Goal: Task Accomplishment & Management: Use online tool/utility

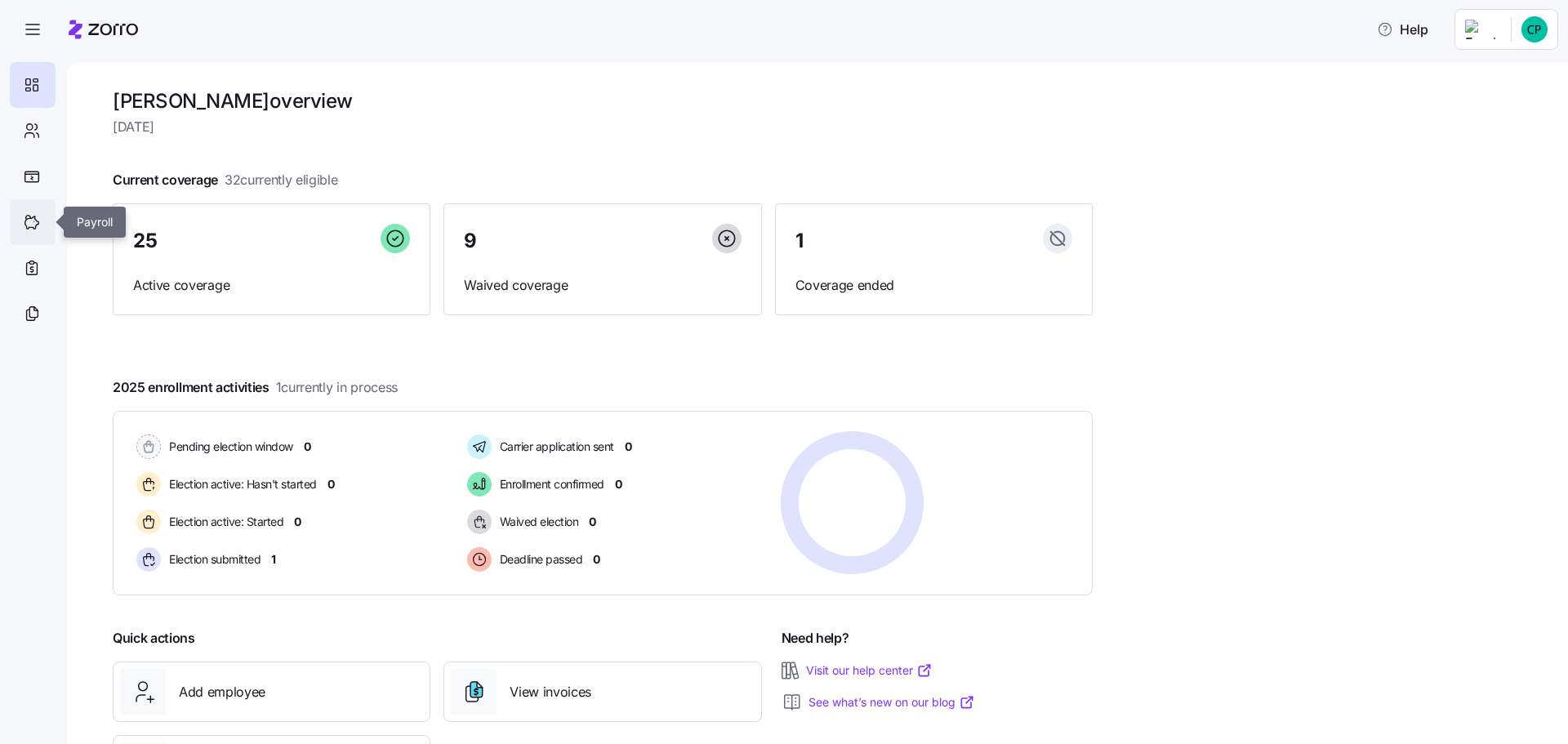
click at [29, 217] on icon at bounding box center [32, 222] width 18 height 19
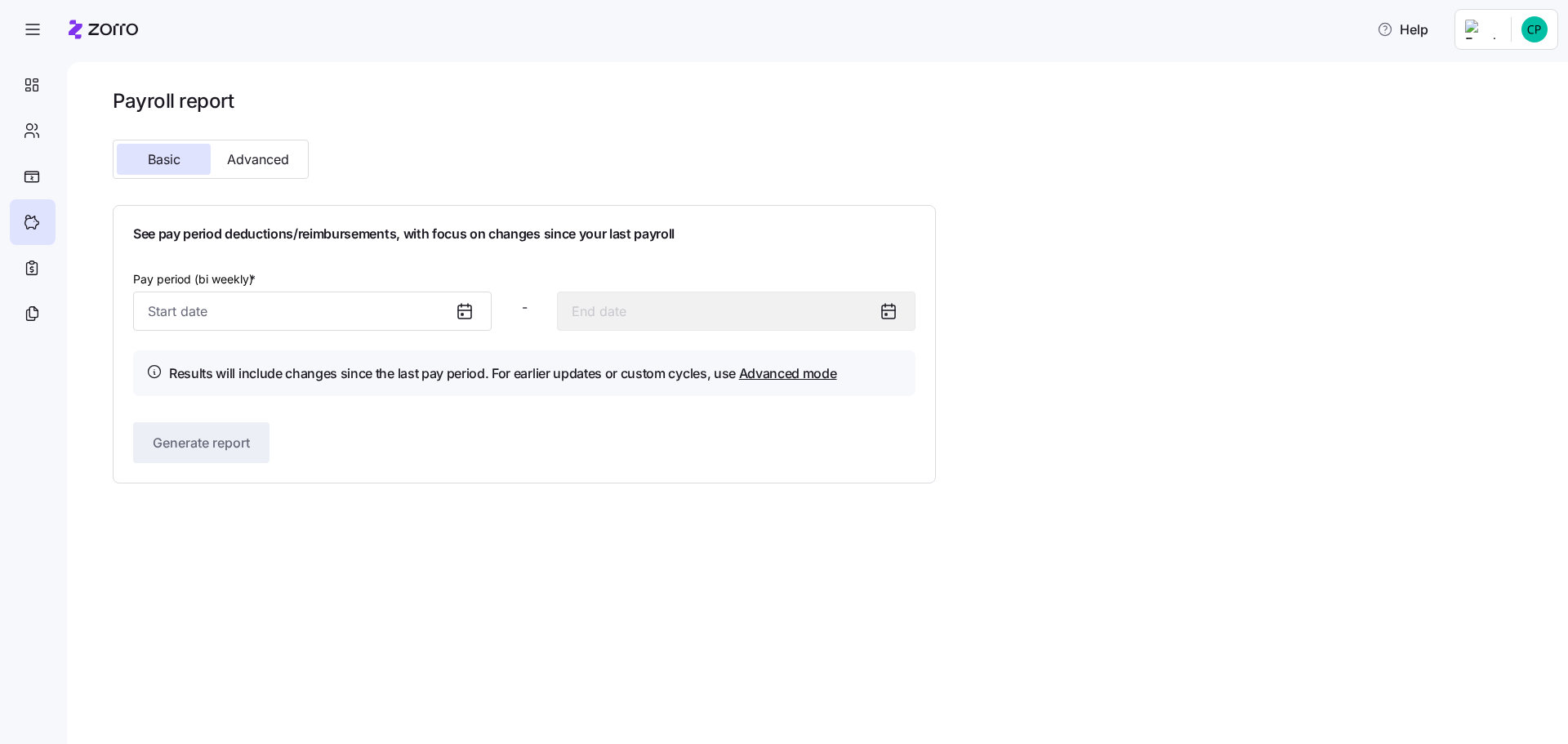
click at [473, 311] on icon at bounding box center [464, 310] width 19 height 19
click at [464, 310] on icon at bounding box center [465, 310] width 13 height 0
click at [297, 324] on input "Pay period (bi weekly) *" at bounding box center [313, 311] width 359 height 40
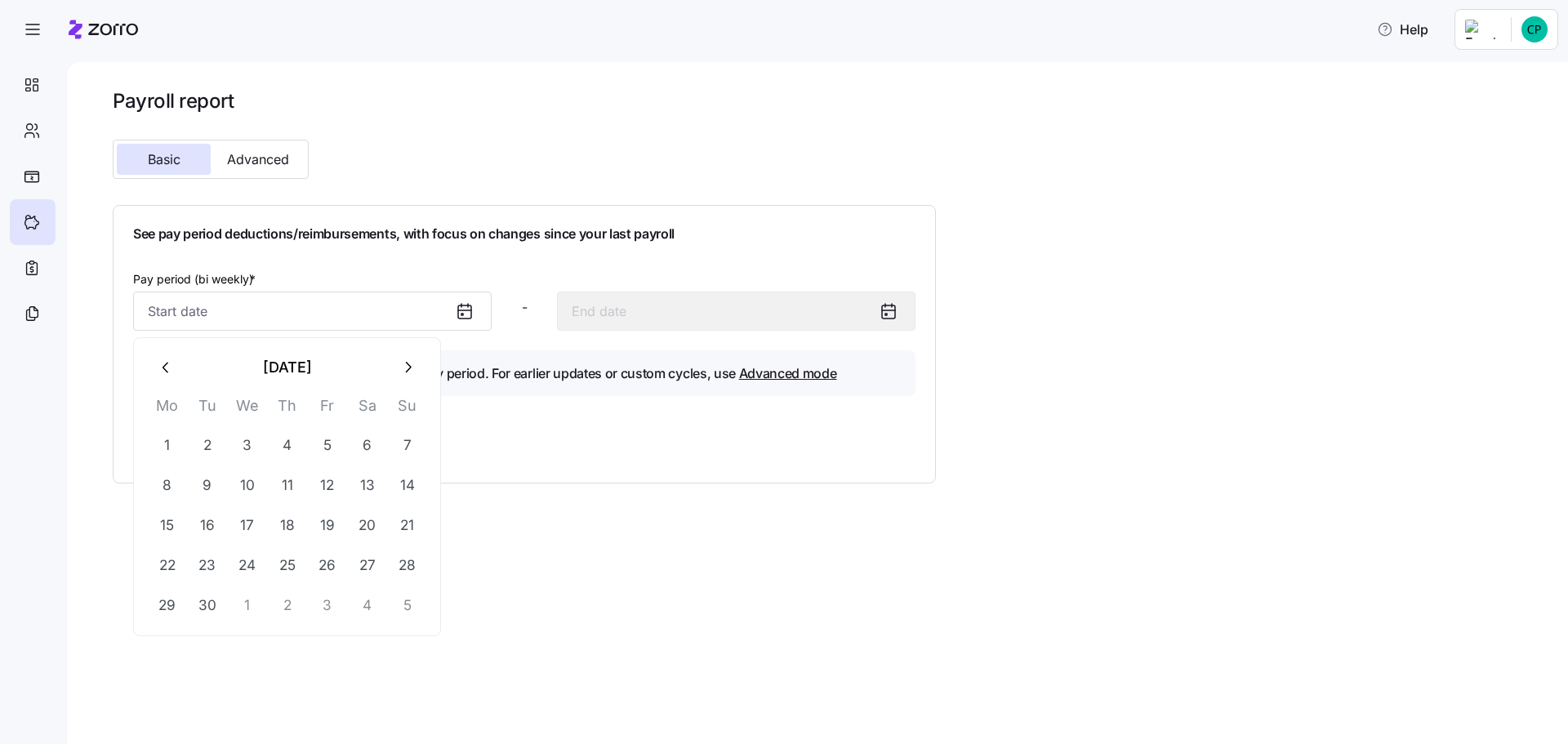
click at [409, 366] on icon "button" at bounding box center [409, 367] width 6 height 11
click at [254, 442] on button "1" at bounding box center [248, 445] width 40 height 40
type input "October 1, 2025"
type input "October 14, 2025"
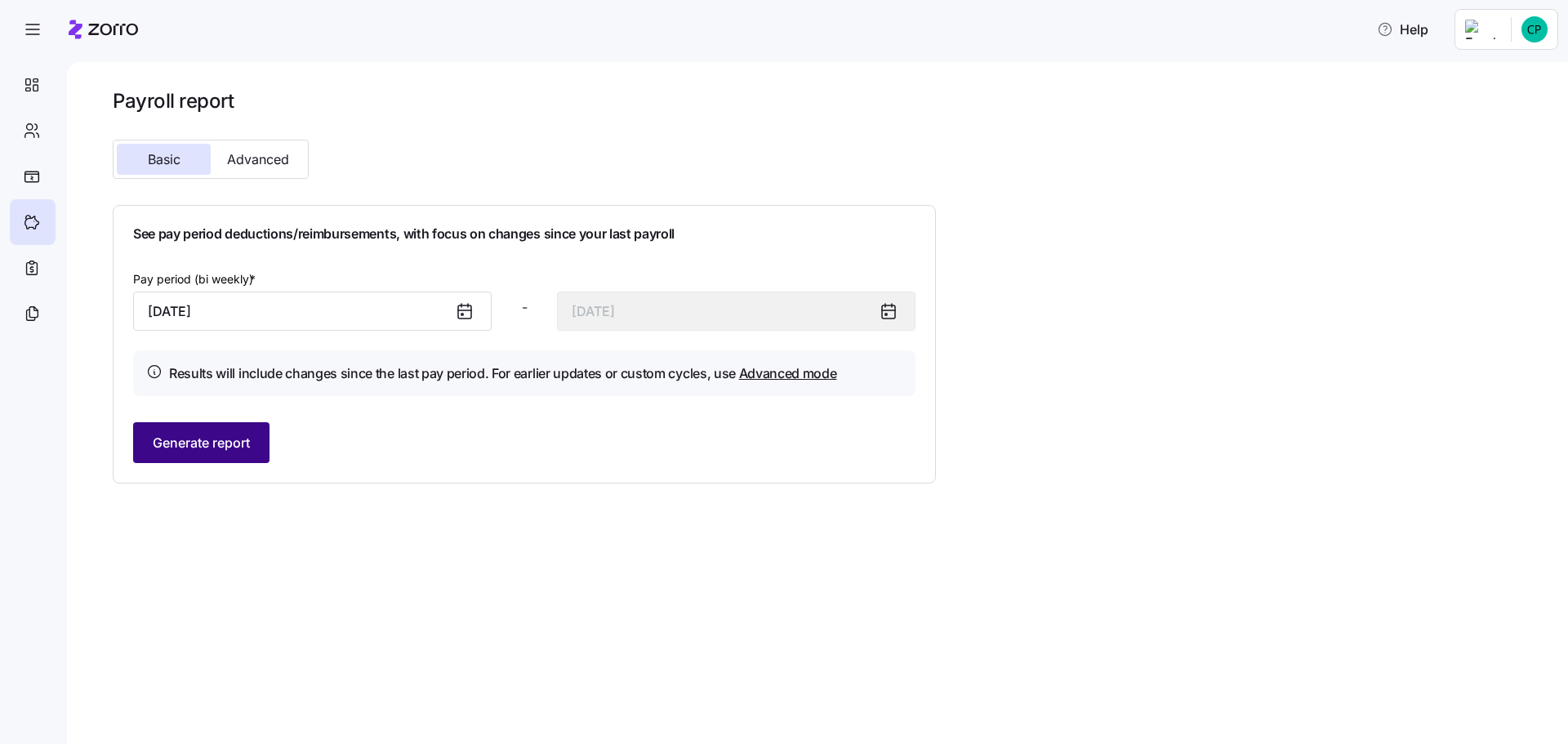
click at [236, 442] on span "Generate report" at bounding box center [202, 442] width 98 height 19
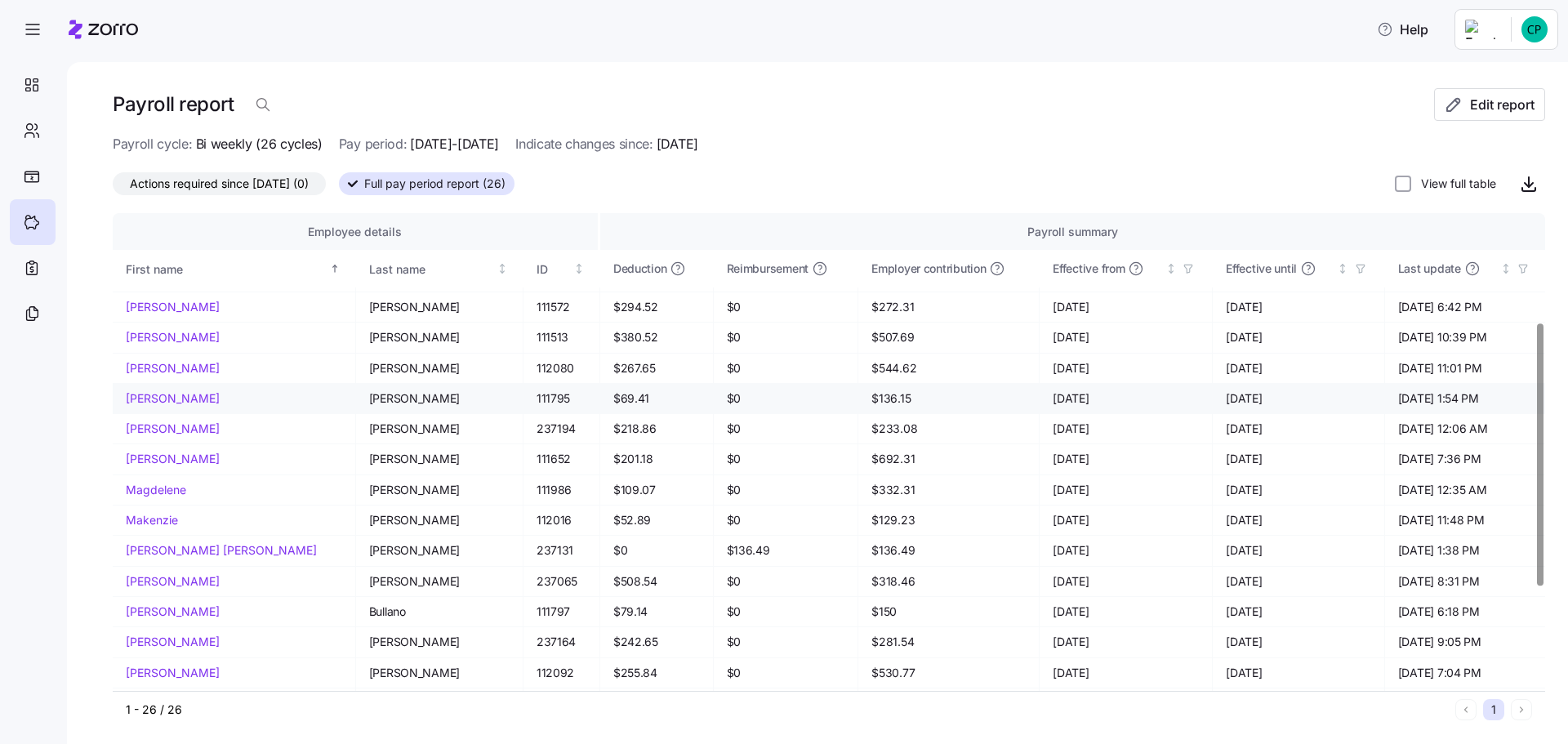
scroll to position [389, 0]
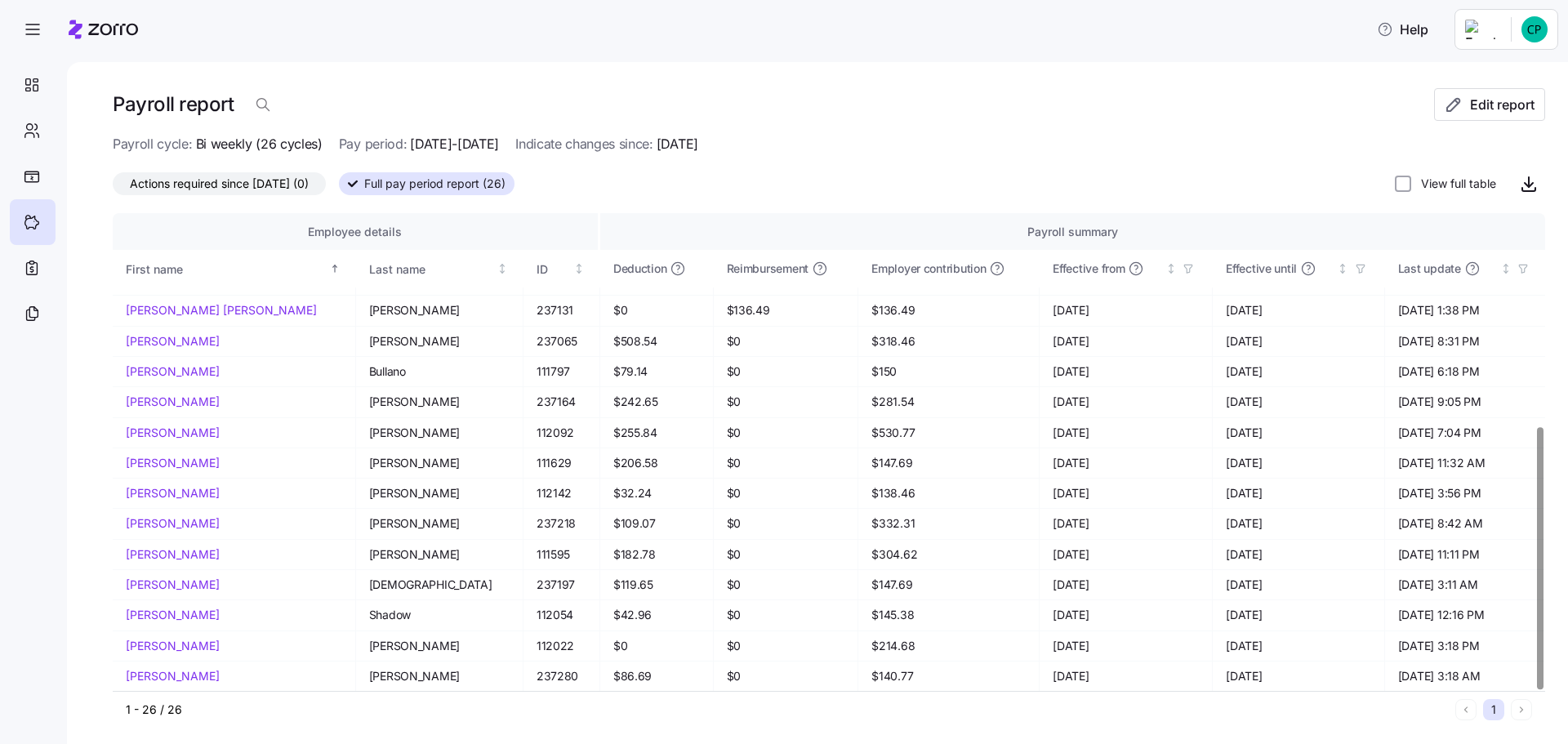
click at [990, 238] on div "Payroll summary" at bounding box center [1072, 232] width 918 height 18
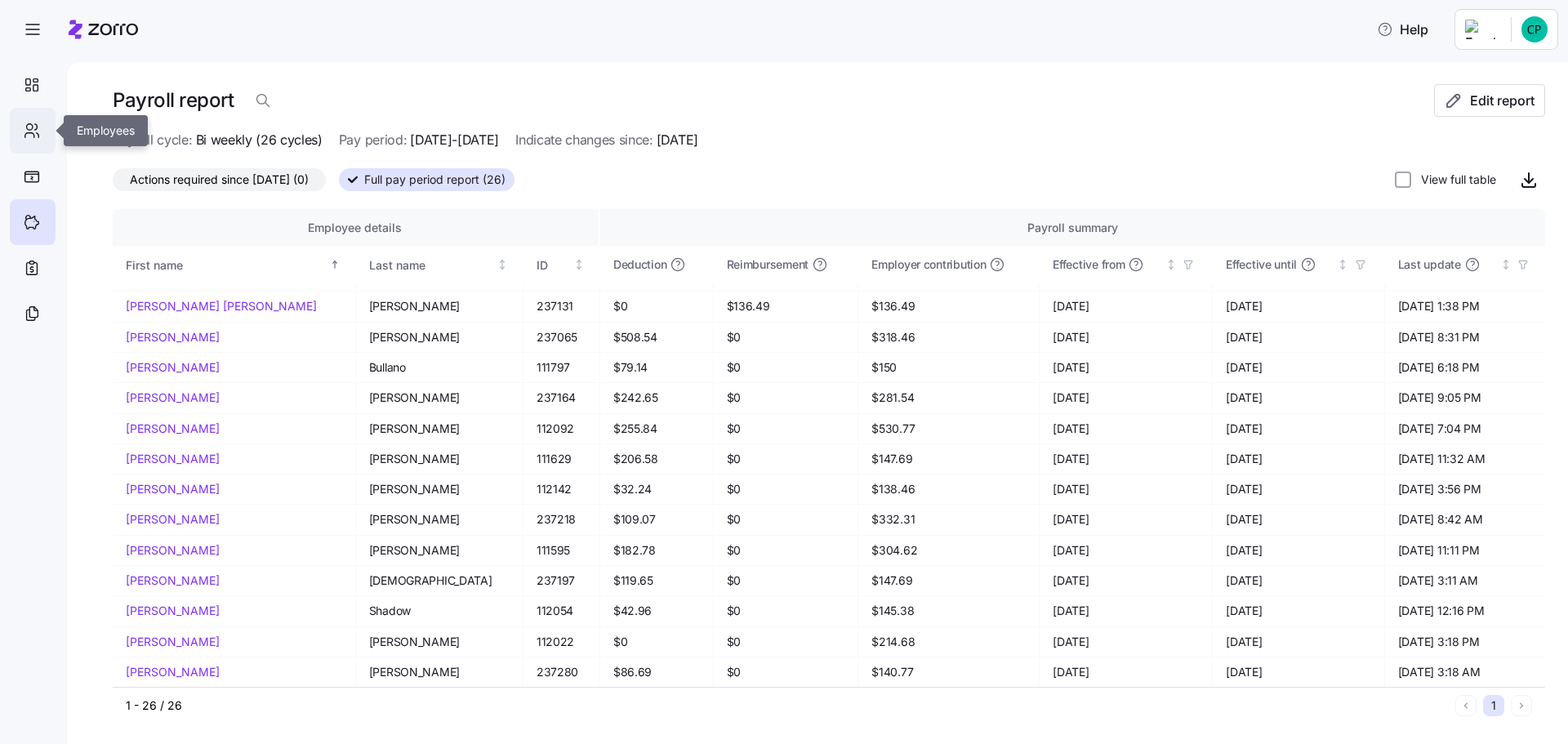
click at [32, 130] on icon at bounding box center [32, 130] width 18 height 19
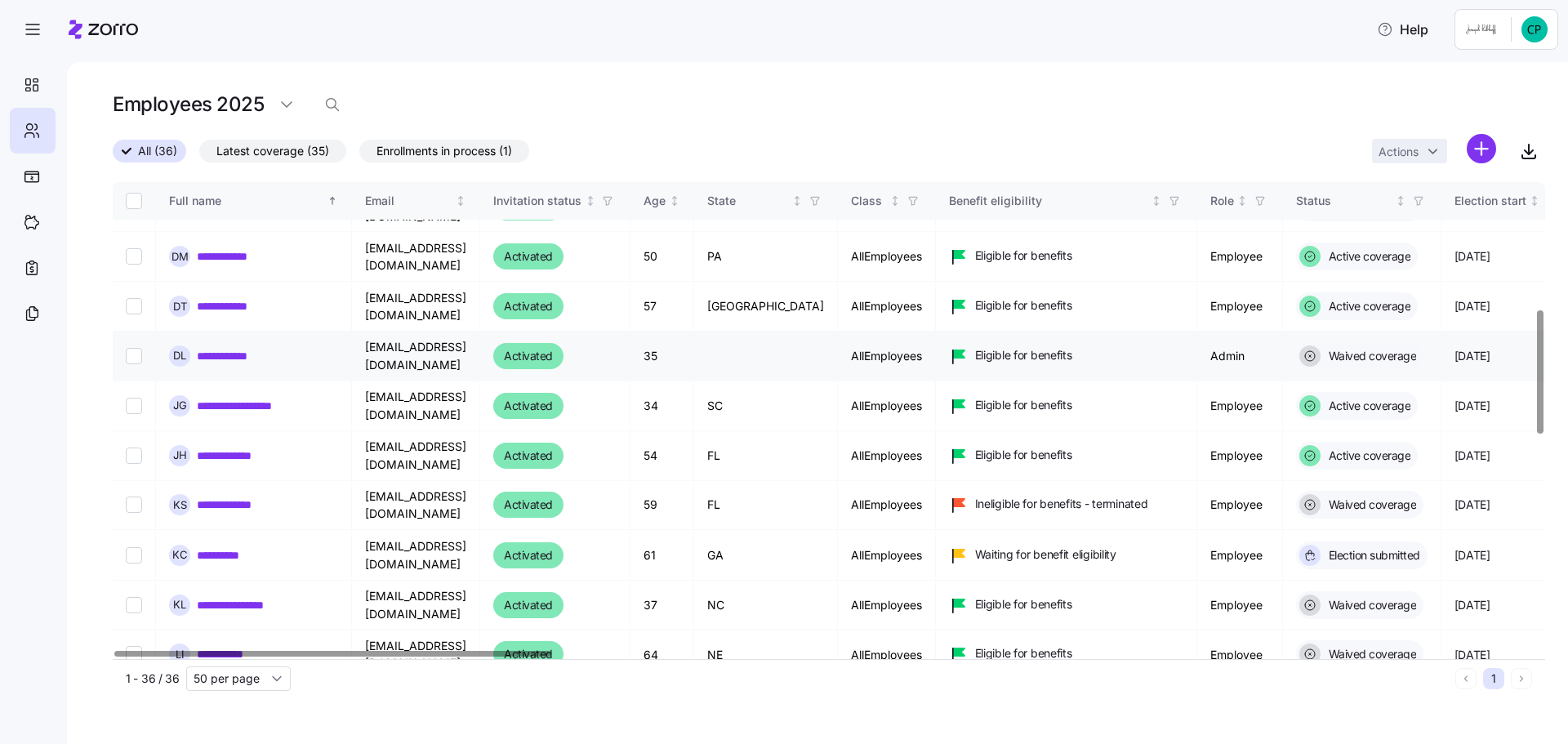
scroll to position [490, 0]
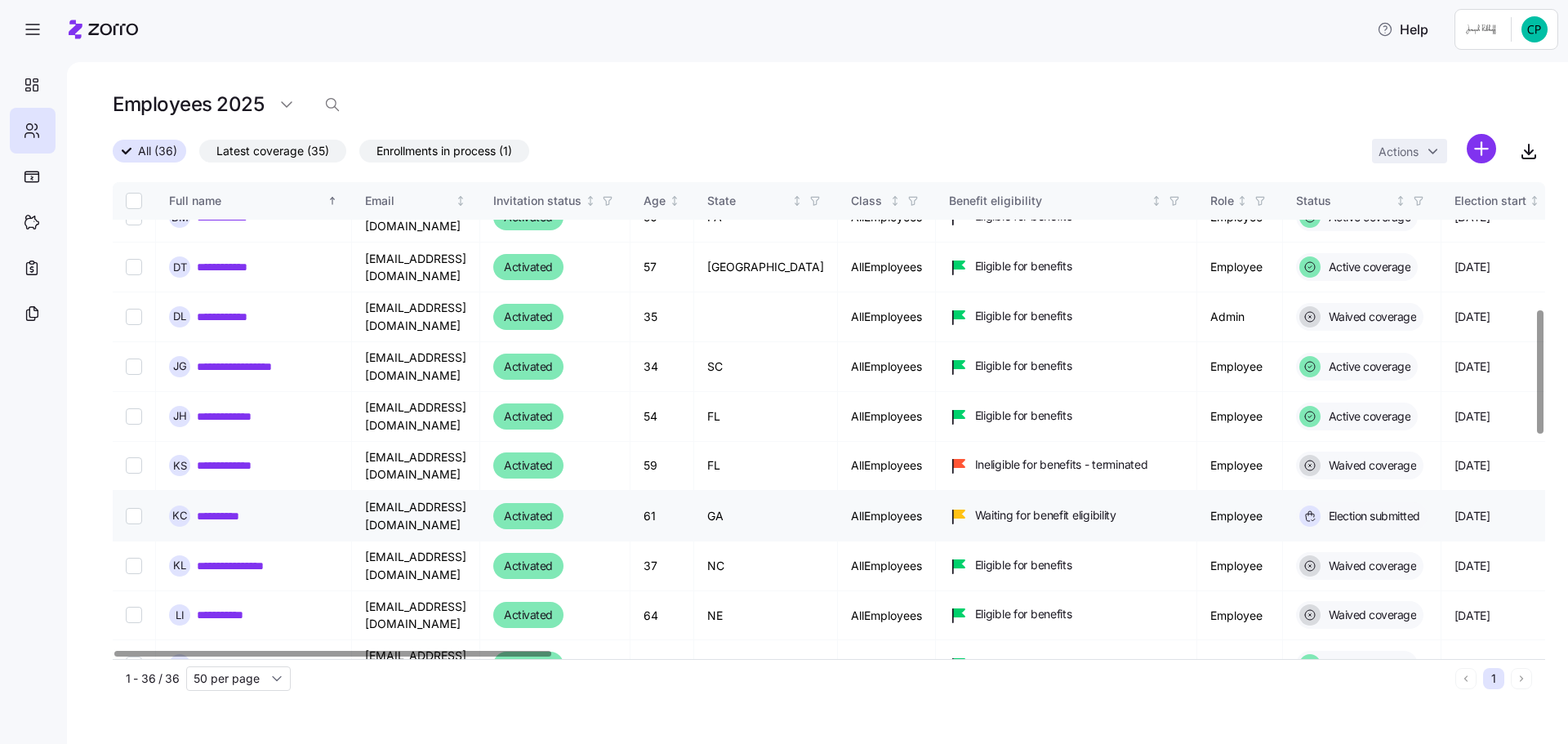
click at [202, 508] on link "**********" at bounding box center [224, 517] width 54 height 17
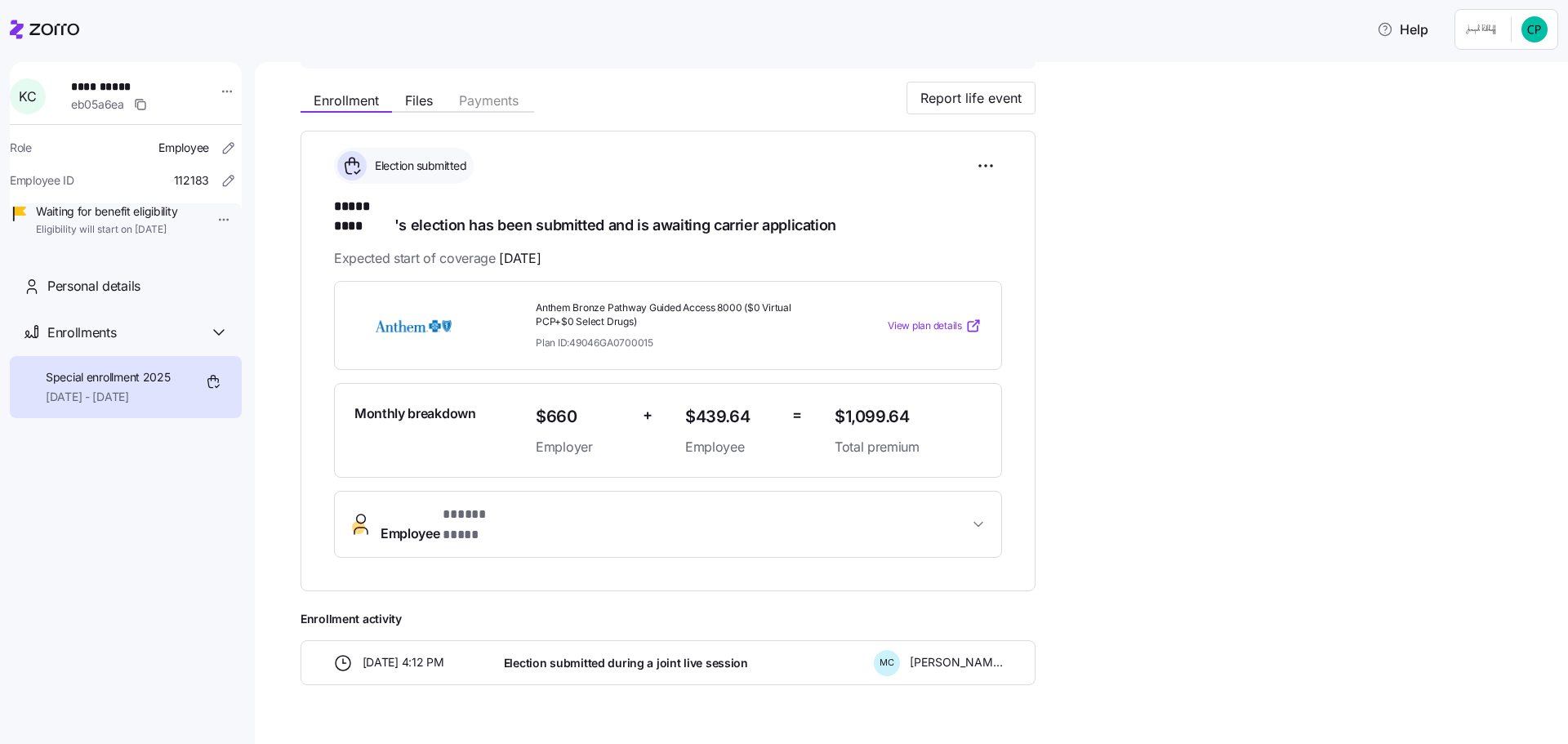
scroll to position [163, 0]
click at [686, 335] on div "Plan ID: 49046GA0700015" at bounding box center [678, 342] width 286 height 14
click at [947, 318] on span "View plan details" at bounding box center [925, 325] width 75 height 16
click at [417, 94] on span "Files" at bounding box center [419, 99] width 28 height 13
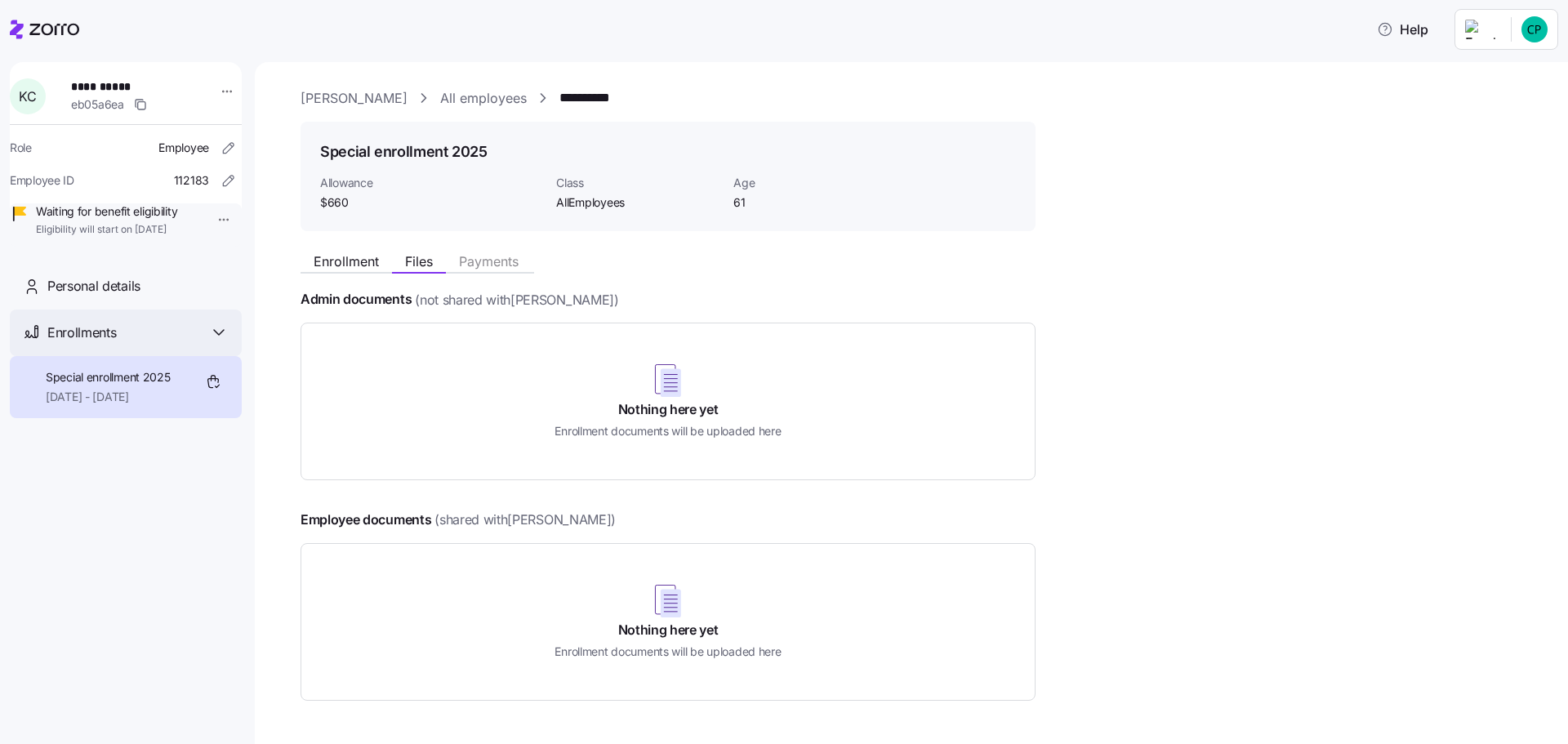
click at [206, 343] on div "Enrollments" at bounding box center [137, 333] width 181 height 20
click at [205, 343] on div "Enrollments" at bounding box center [137, 333] width 181 height 20
click at [109, 386] on span "Special enrollment 2025" at bounding box center [109, 378] width 125 height 17
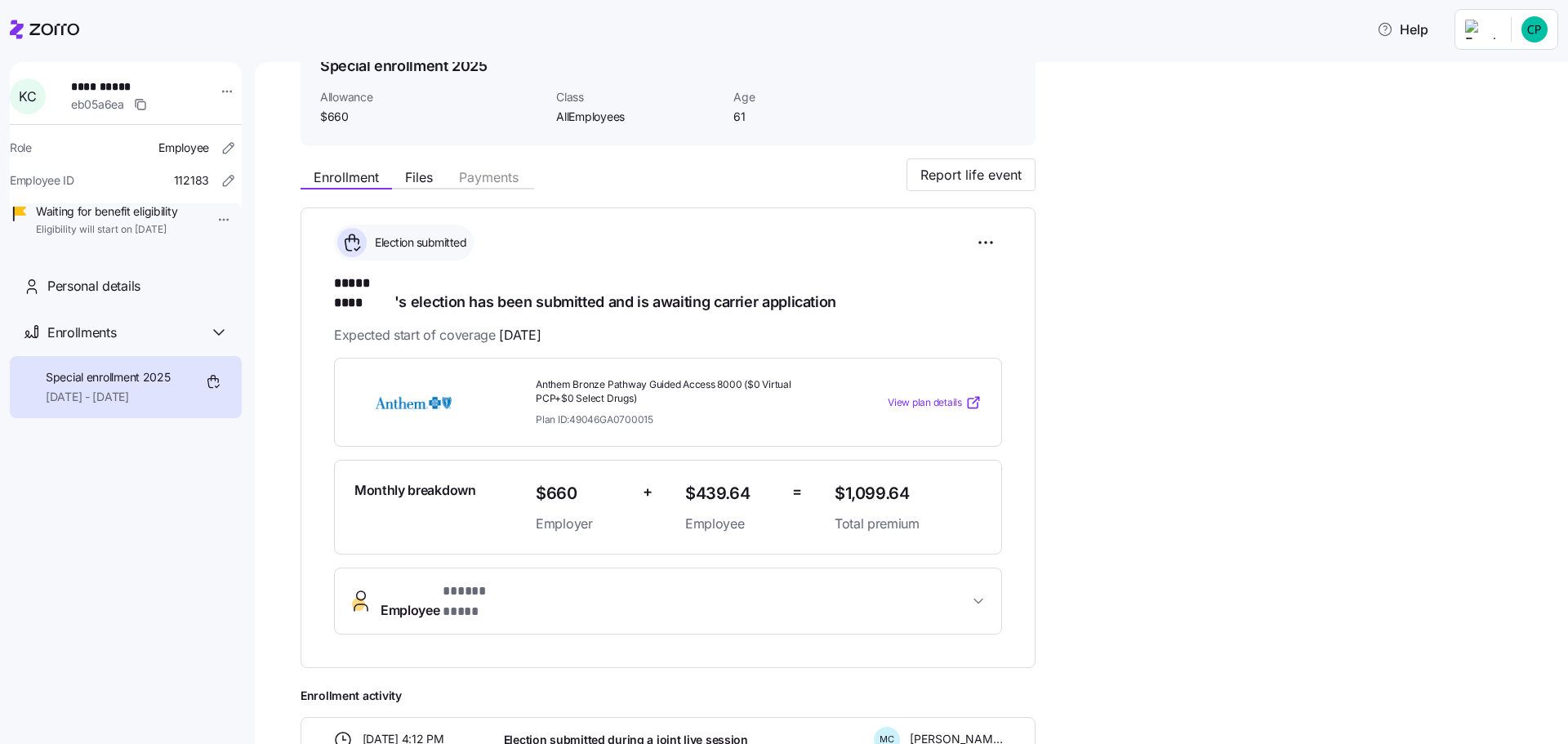
scroll to position [170, 0]
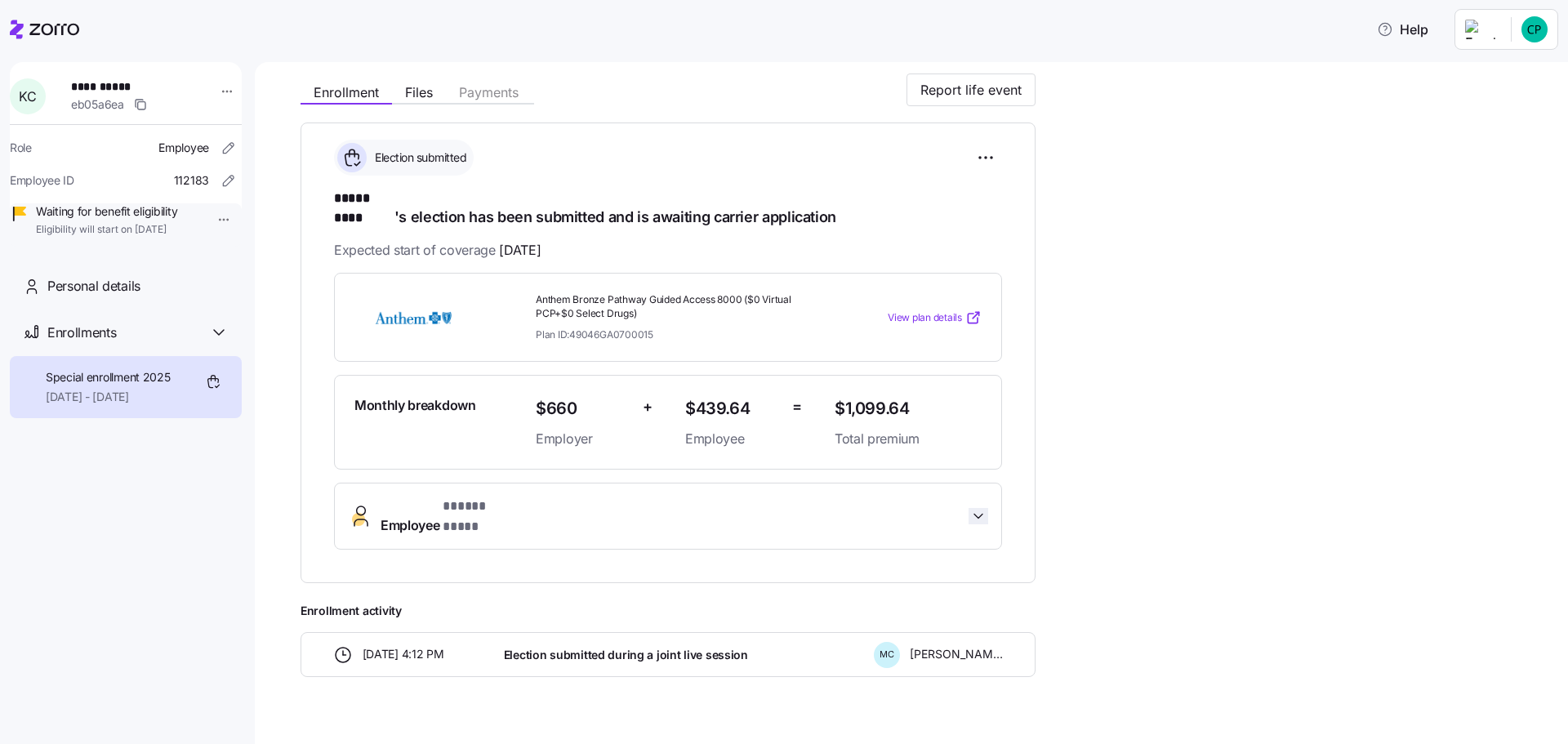
click at [975, 508] on icon "button" at bounding box center [978, 517] width 17 height 17
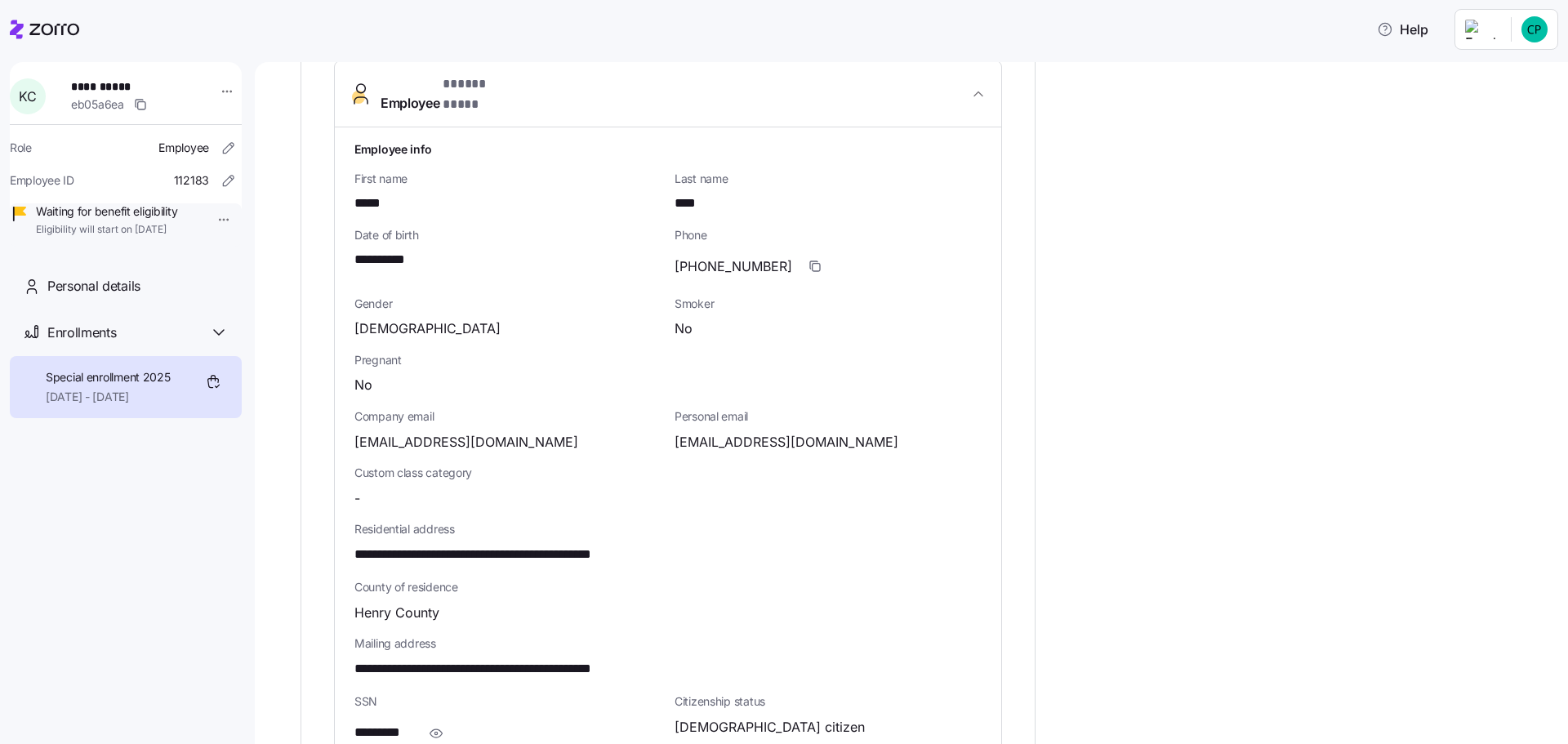
scroll to position [579, 0]
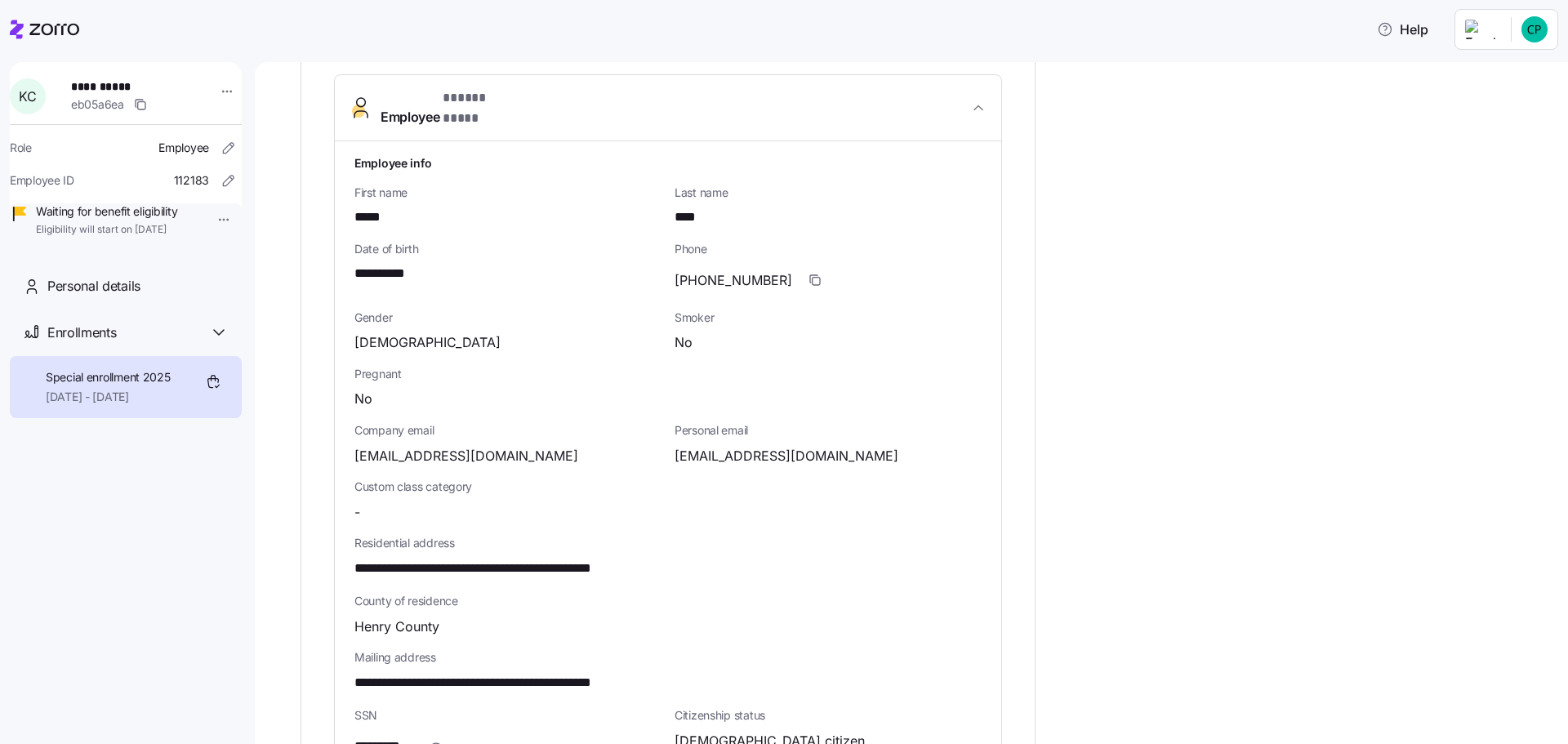
click at [1477, 27] on html "**********" at bounding box center [784, 367] width 1568 height 735
click at [1451, 127] on icon at bounding box center [1446, 126] width 17 height 17
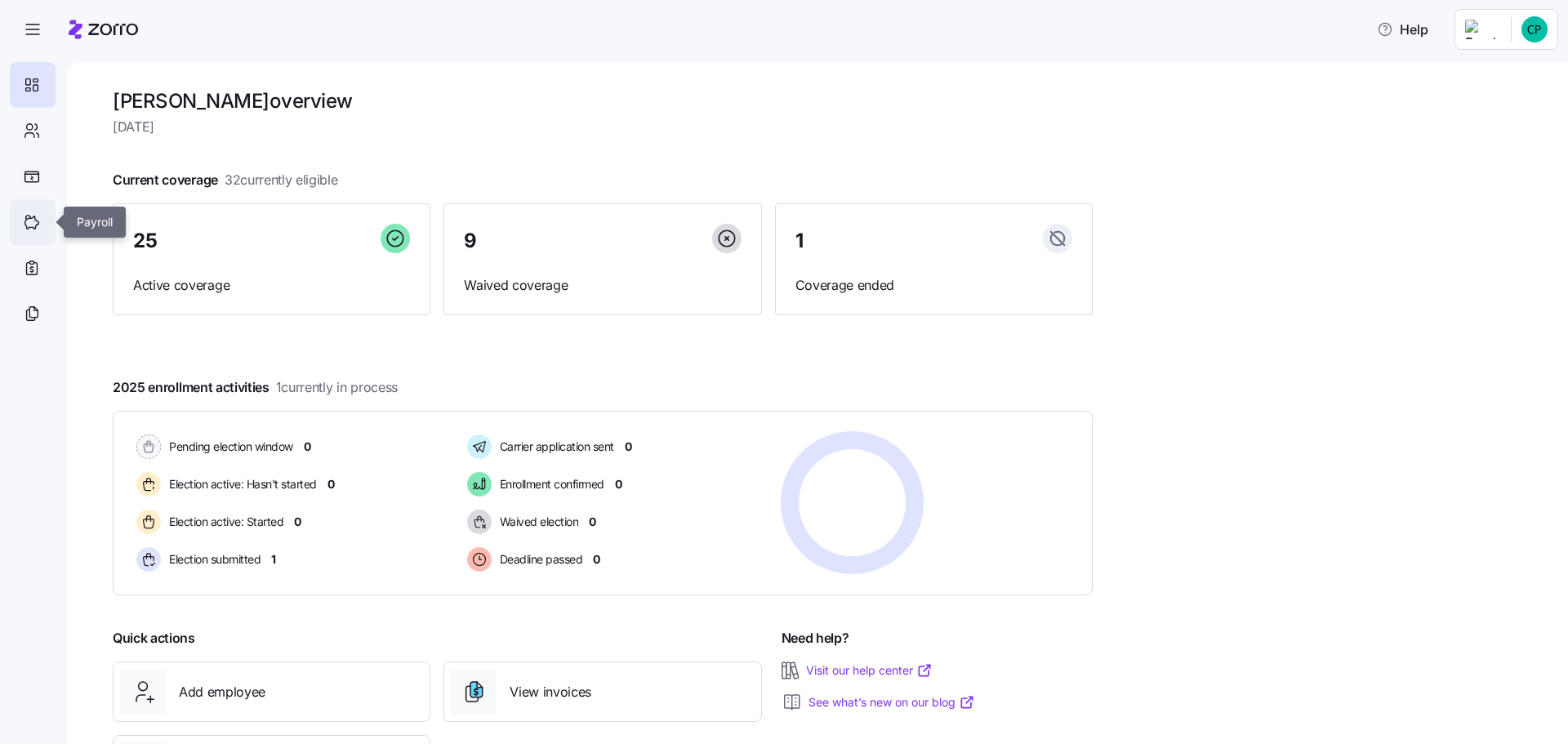
click at [29, 212] on div at bounding box center [33, 223] width 46 height 46
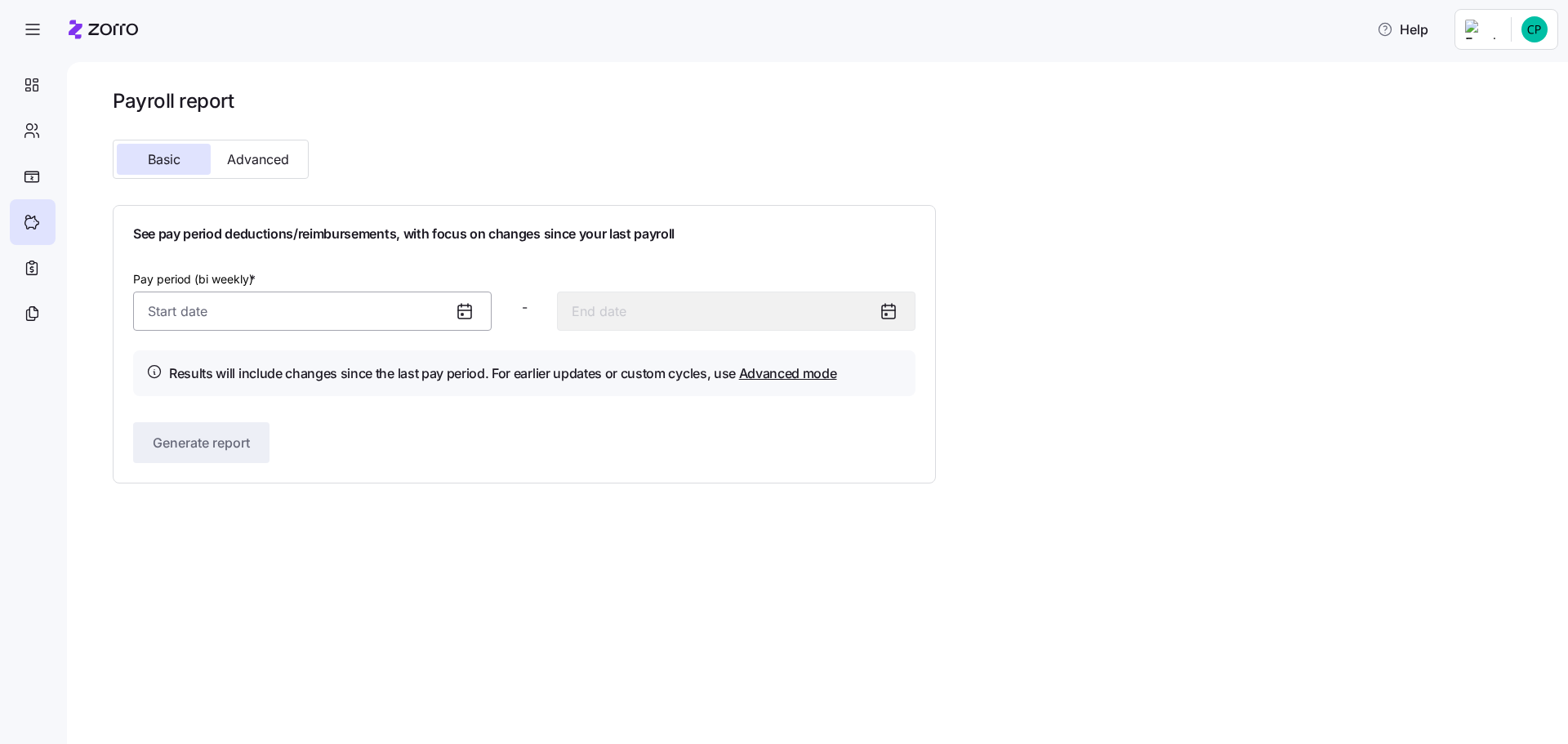
click at [223, 309] on input "Pay period (bi weekly) *" at bounding box center [313, 311] width 359 height 40
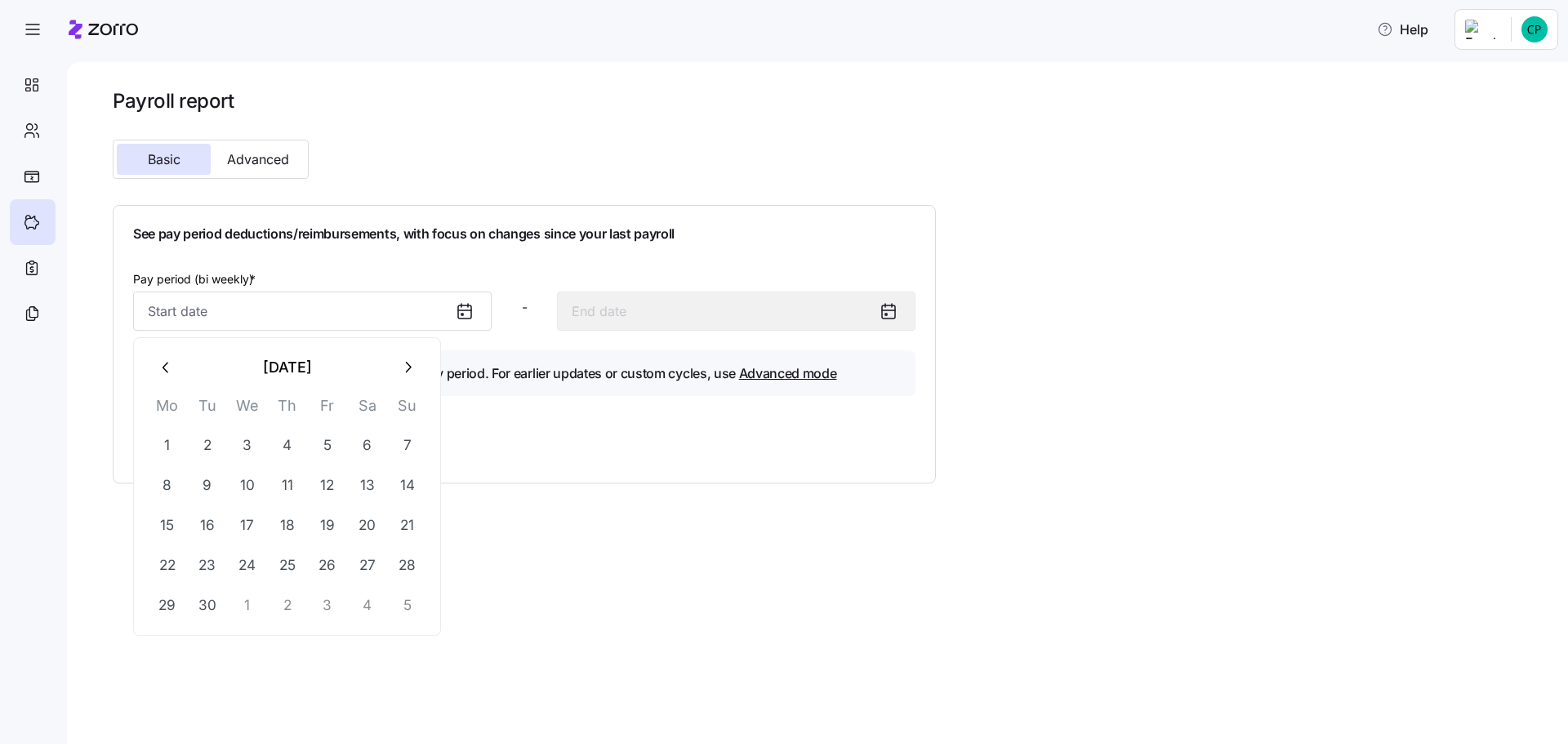
click at [404, 366] on icon "button" at bounding box center [408, 368] width 18 height 18
click at [366, 444] on button "1" at bounding box center [367, 445] width 40 height 40
type input "November 1, 2025"
type input "November 14, 2025"
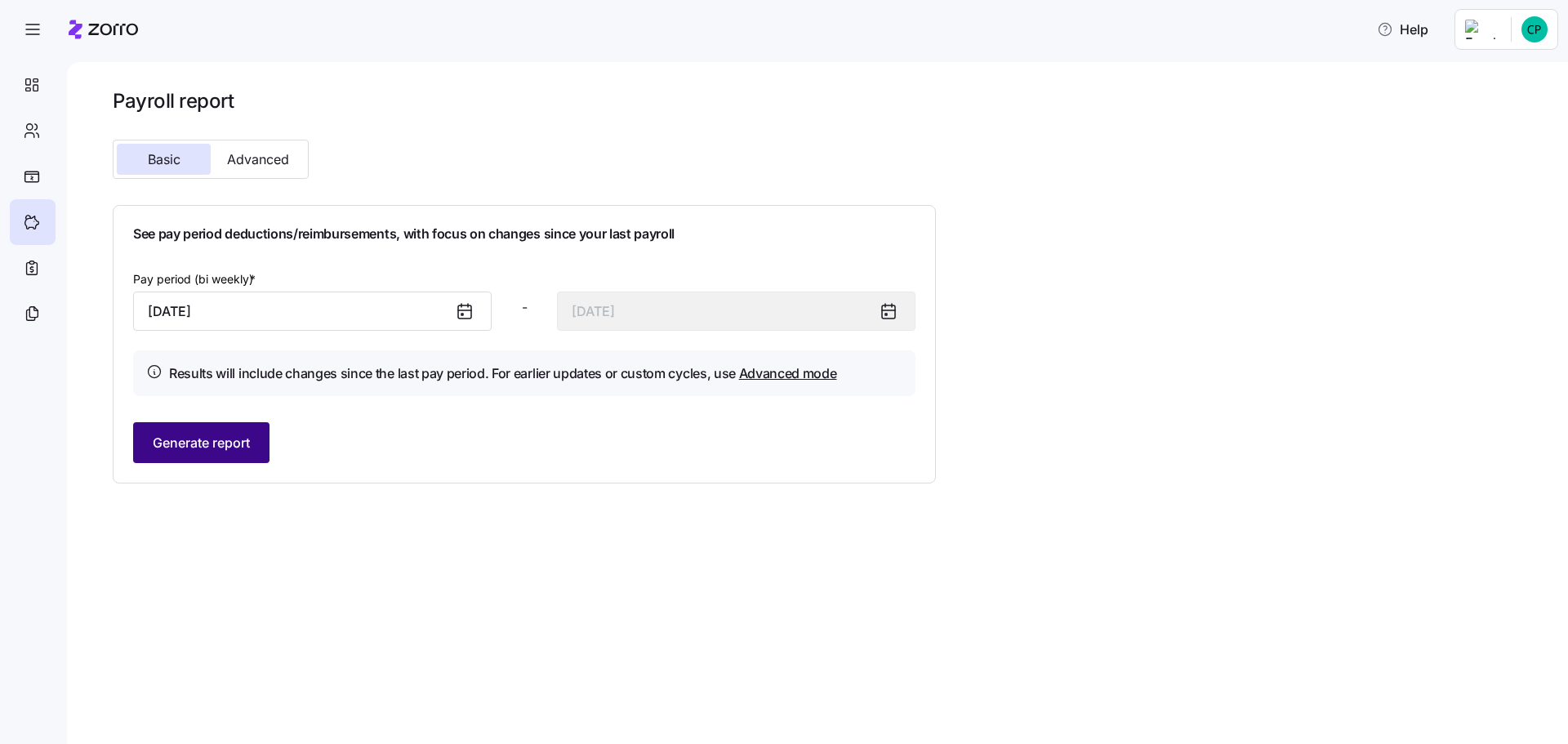
click at [221, 443] on span "Generate report" at bounding box center [202, 442] width 98 height 19
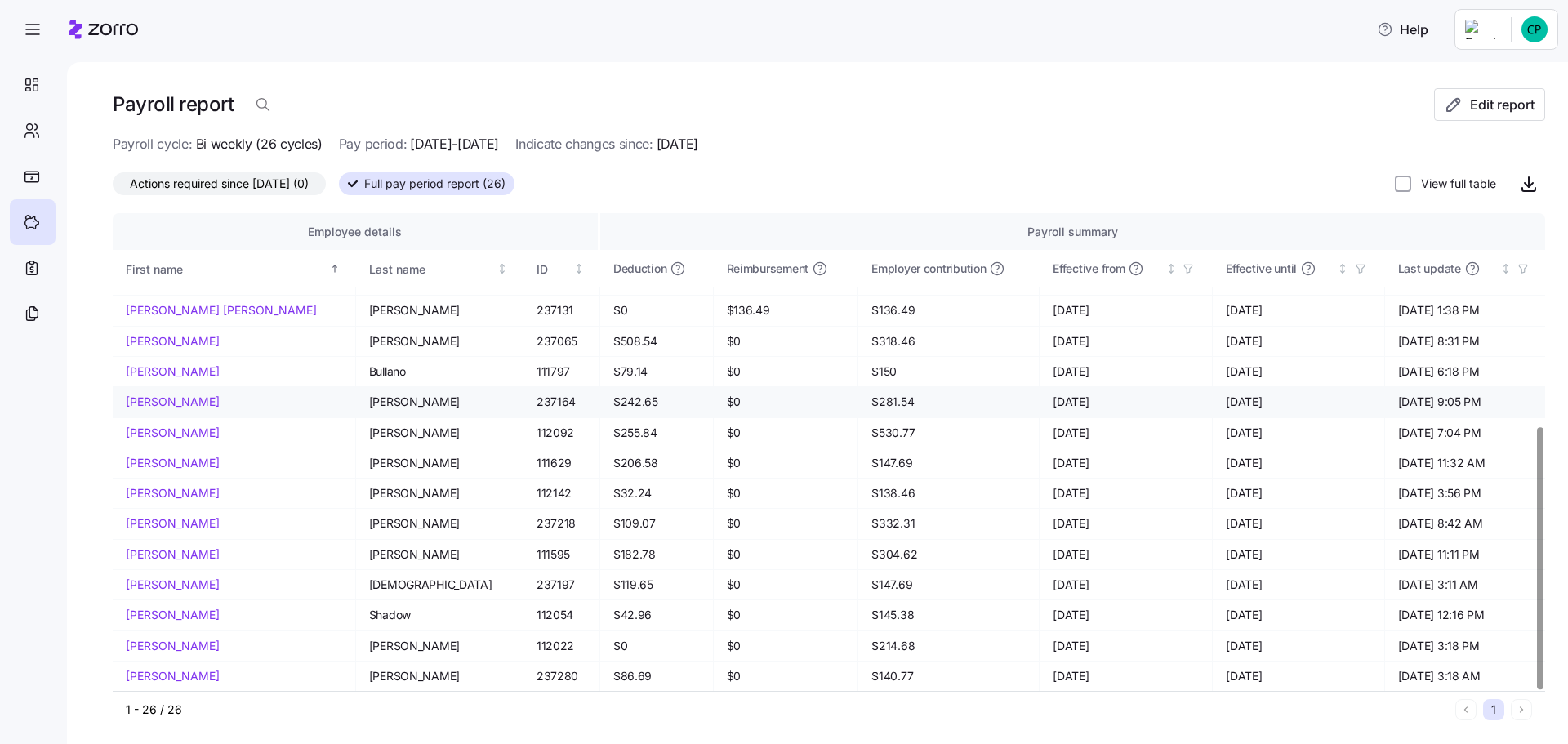
scroll to position [4, 0]
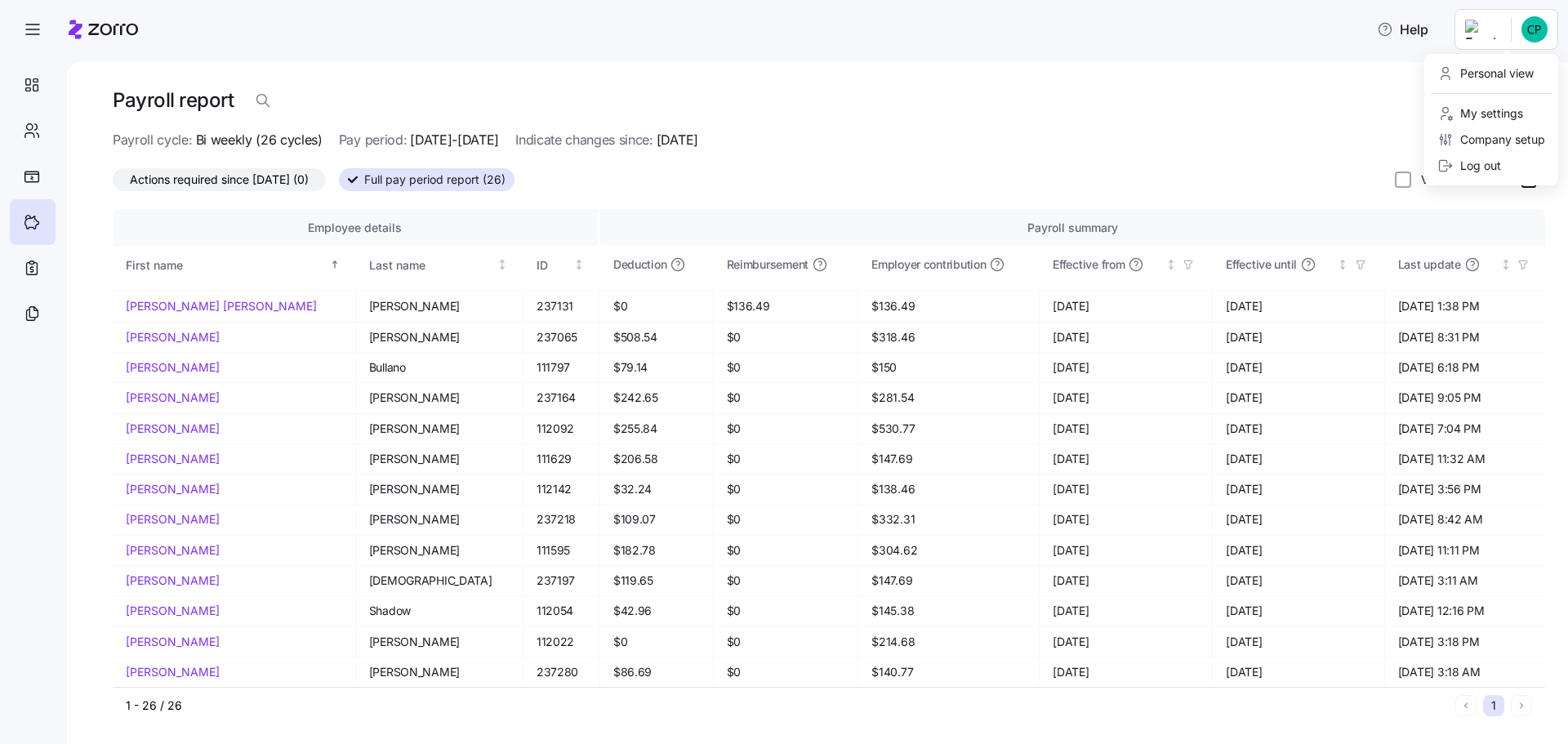
click at [1508, 22] on html "Help Payroll report Edit report Payroll cycle: Bi weekly (26 cycles) Pay period…" at bounding box center [784, 367] width 1568 height 735
click at [1483, 167] on div "Log out" at bounding box center [1469, 166] width 63 height 18
